Goal: Information Seeking & Learning: Learn about a topic

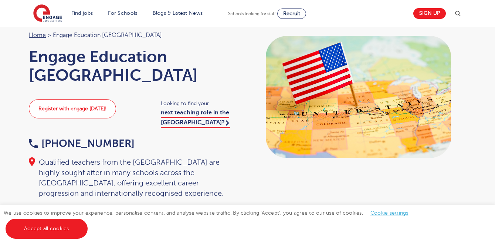
scroll to position [11, 0]
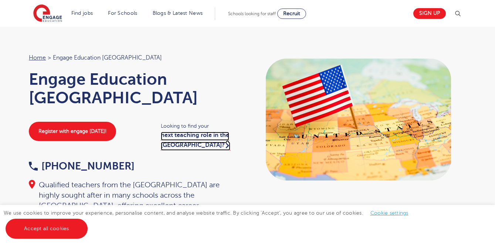
click at [180, 132] on link "next teaching role in the [GEOGRAPHIC_DATA]?" at bounding box center [196, 141] width 70 height 18
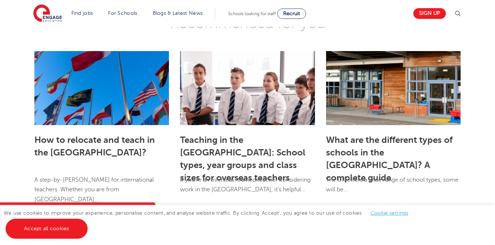
scroll to position [701, 0]
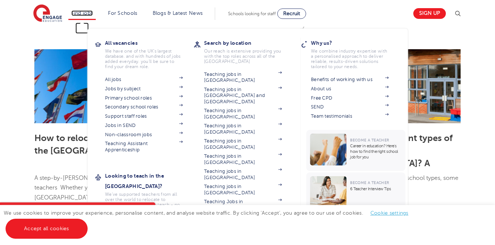
click at [80, 13] on link "Find jobs" at bounding box center [82, 13] width 22 height 6
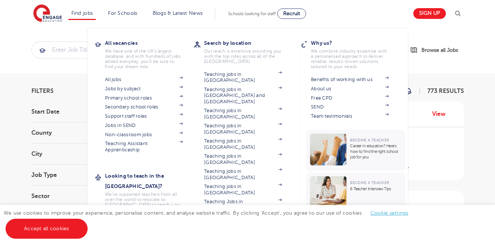
click at [217, 229] on link "Teaching jobs in [GEOGRAPHIC_DATA]" at bounding box center [243, 235] width 78 height 12
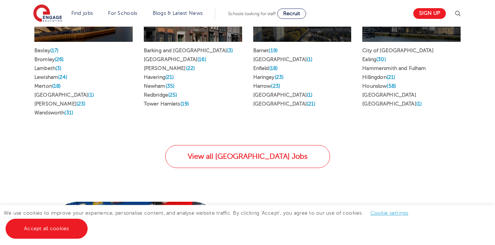
scroll to position [512, 0]
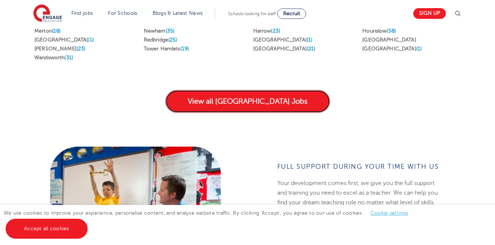
click at [260, 93] on link "View all London Jobs" at bounding box center [247, 101] width 165 height 23
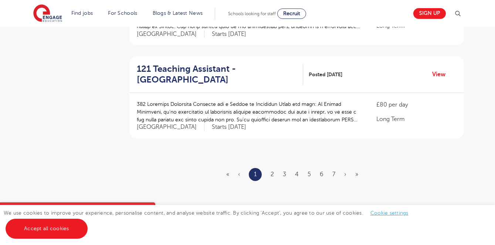
scroll to position [882, 0]
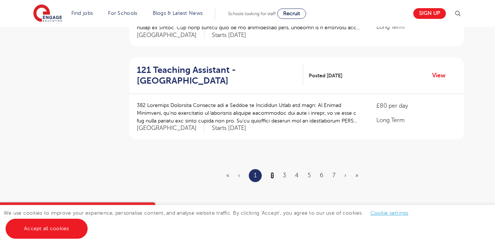
click at [271, 172] on link "2" at bounding box center [272, 175] width 3 height 7
